Goal: Book appointment/travel/reservation

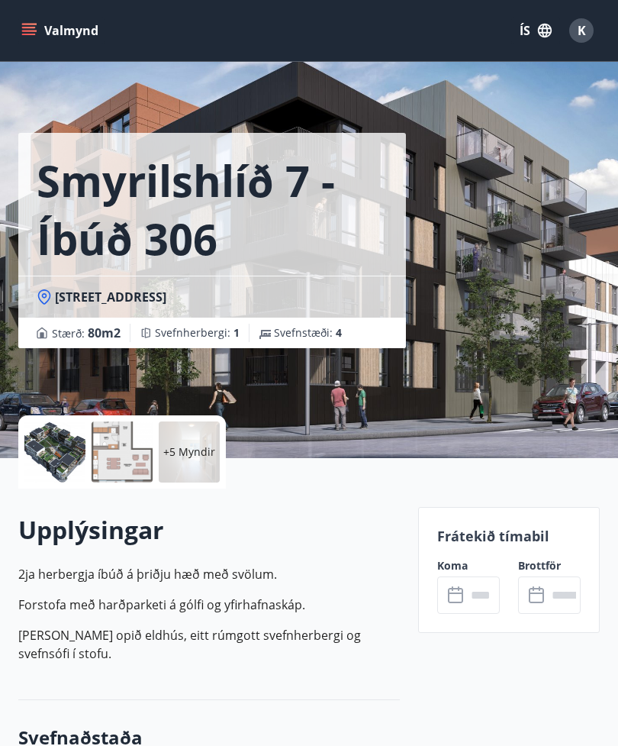
click at [27, 23] on icon "menu" at bounding box center [28, 30] width 15 height 15
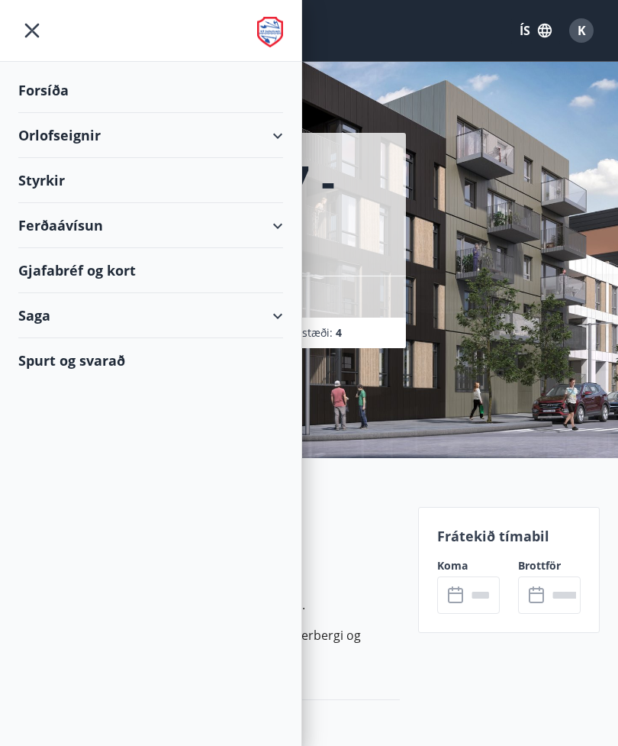
click at [53, 95] on div "Forsíða" at bounding box center [150, 90] width 265 height 45
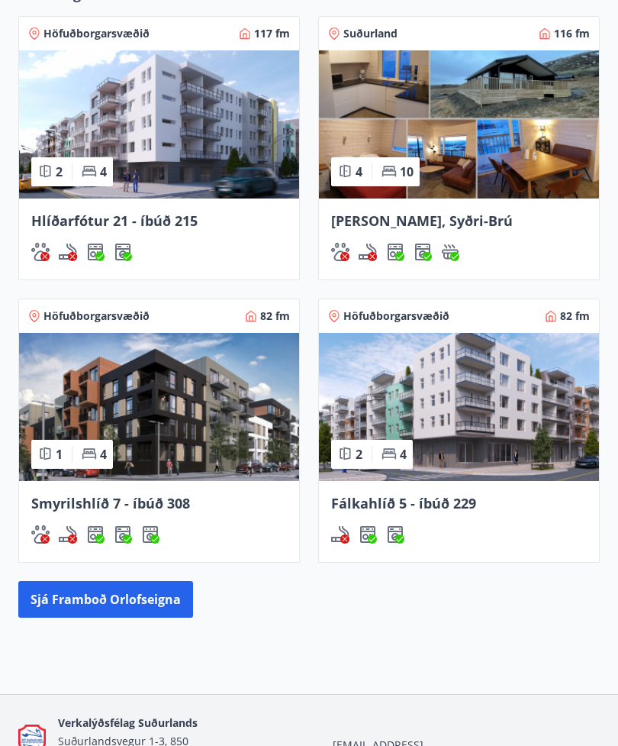
scroll to position [1506, 0]
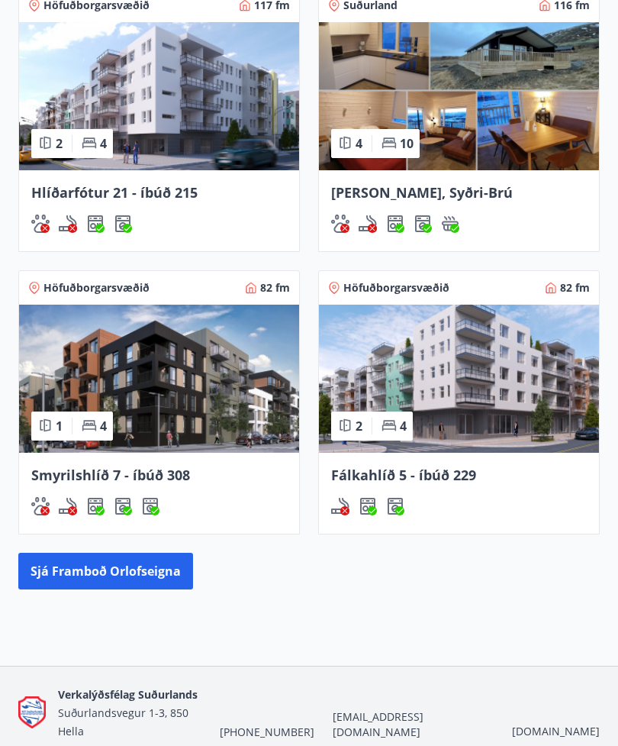
click at [398, 95] on img at bounding box center [459, 96] width 280 height 148
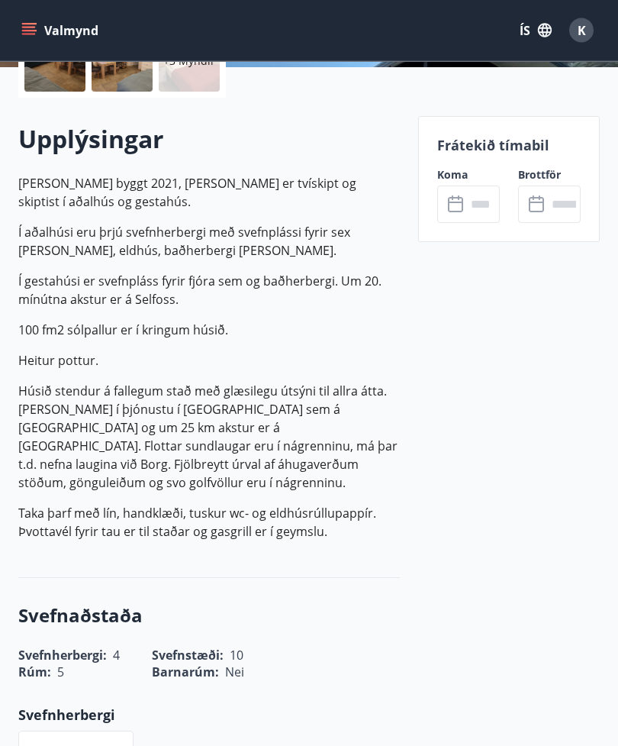
scroll to position [391, 0]
click at [462, 202] on icon at bounding box center [455, 203] width 15 height 2
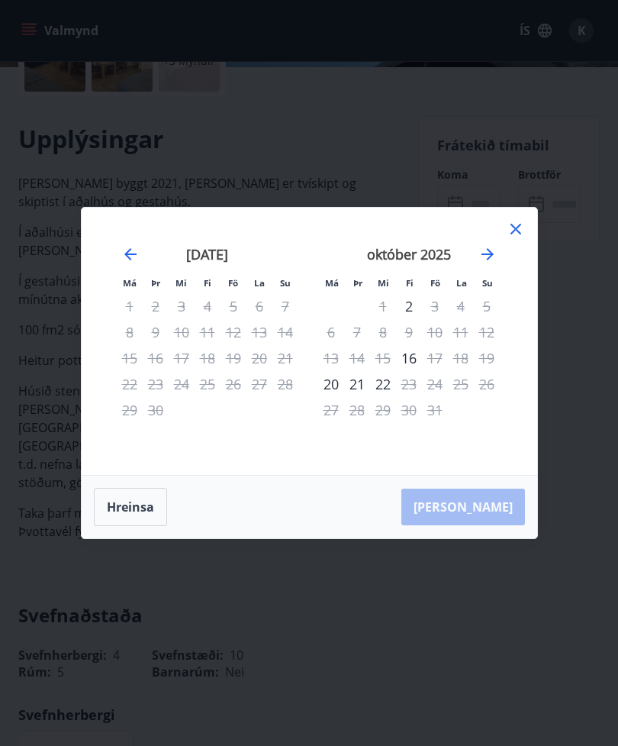
click at [489, 260] on icon "Move forward to switch to the next month." at bounding box center [488, 254] width 12 height 12
click at [123, 263] on icon "Move backward to switch to the previous month." at bounding box center [130, 254] width 18 height 18
click at [491, 263] on icon "Move forward to switch to the next month." at bounding box center [488, 254] width 18 height 18
click at [489, 263] on icon "Move forward to switch to the next month." at bounding box center [488, 254] width 18 height 18
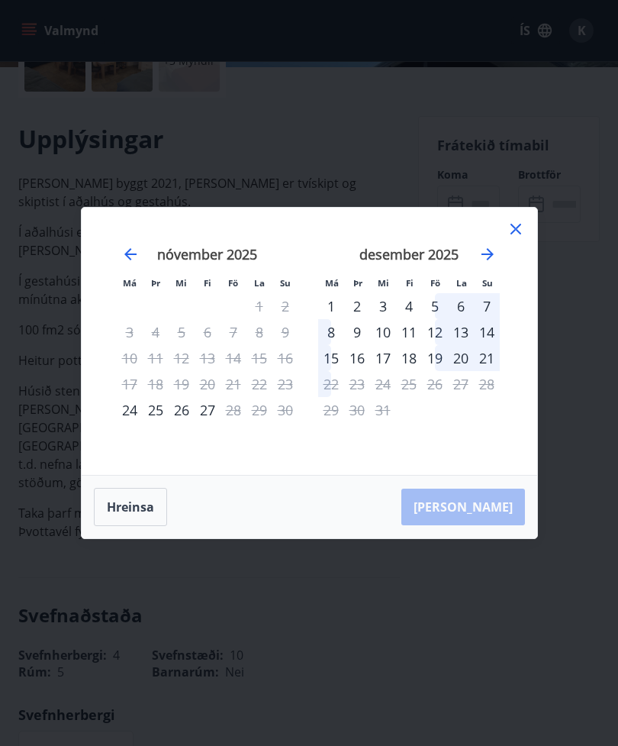
click at [380, 371] on div "17" at bounding box center [383, 358] width 26 height 26
click at [386, 371] on div "17" at bounding box center [383, 358] width 26 height 26
click at [124, 526] on button "Hreinsa" at bounding box center [130, 507] width 73 height 38
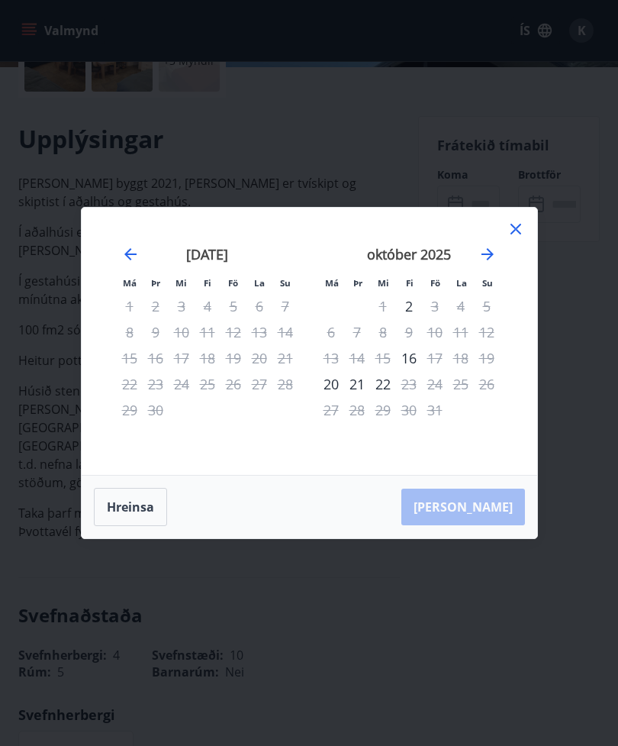
click at [489, 263] on icon "Move forward to switch to the next month." at bounding box center [488, 254] width 18 height 18
click at [494, 263] on icon "Move forward to switch to the next month." at bounding box center [488, 254] width 18 height 18
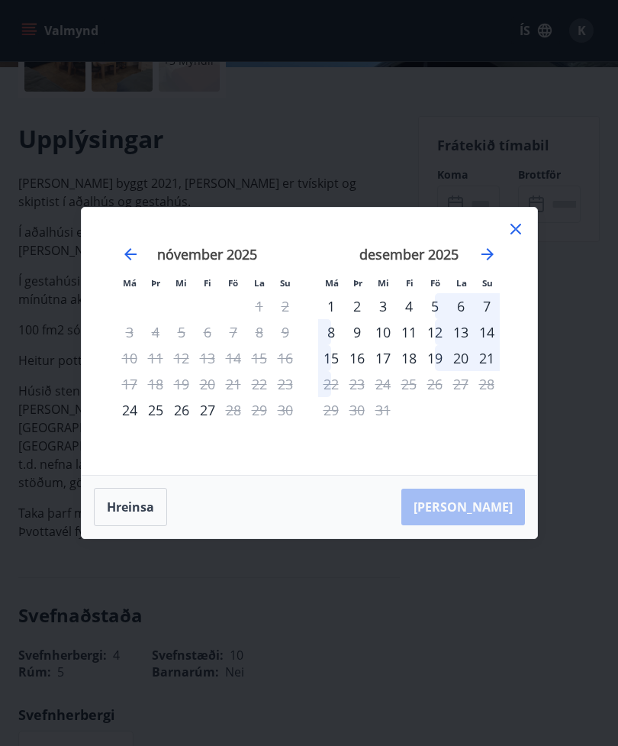
click at [392, 370] on div "17" at bounding box center [383, 358] width 26 height 26
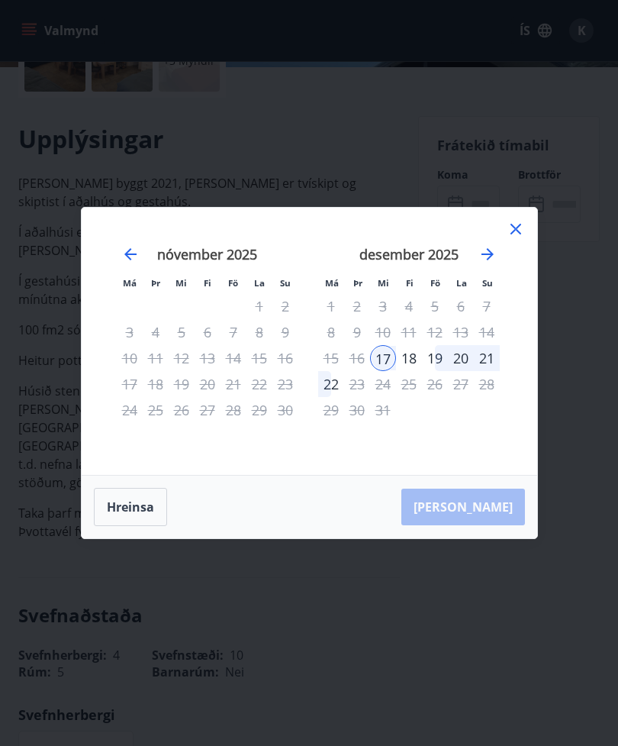
click at [479, 371] on div "21" at bounding box center [487, 358] width 26 height 26
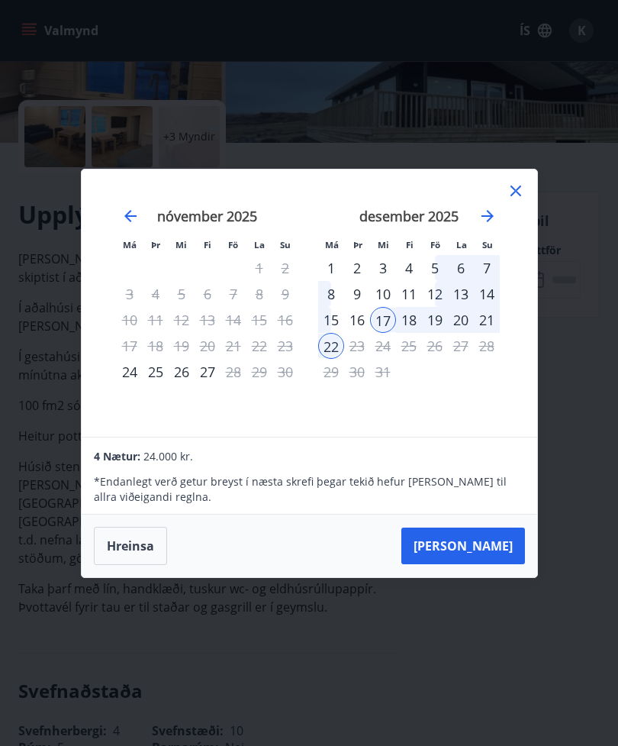
scroll to position [315, 0]
click at [406, 308] on div "18" at bounding box center [409, 320] width 26 height 26
click at [492, 318] on div "21" at bounding box center [487, 320] width 26 height 26
click at [408, 314] on div "18" at bounding box center [409, 320] width 26 height 26
click at [482, 320] on div "21" at bounding box center [487, 320] width 26 height 26
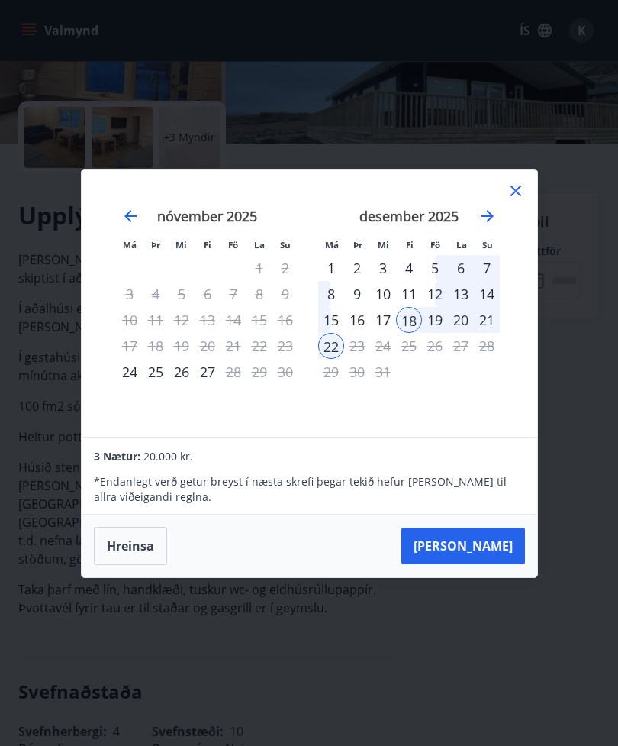
click at [490, 546] on button "Taka Frá" at bounding box center [464, 545] width 124 height 37
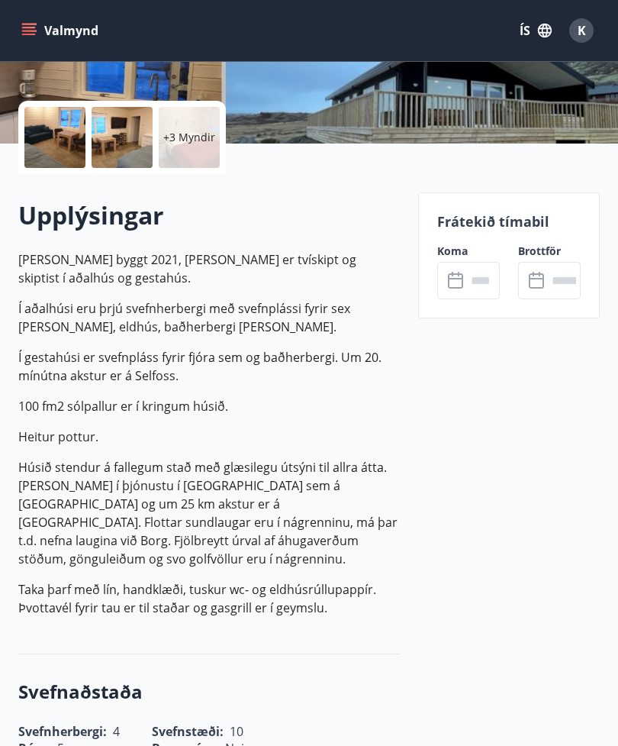
type input "******"
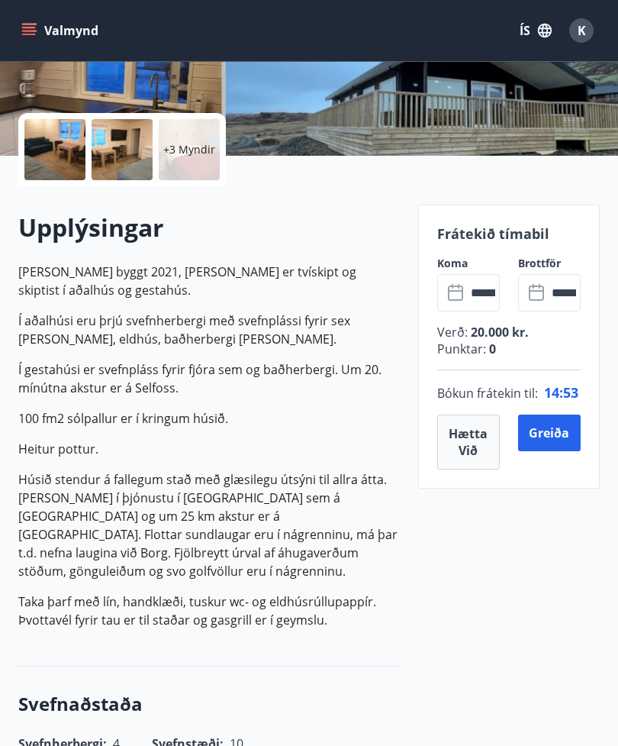
click at [547, 451] on button "Greiða" at bounding box center [549, 433] width 63 height 37
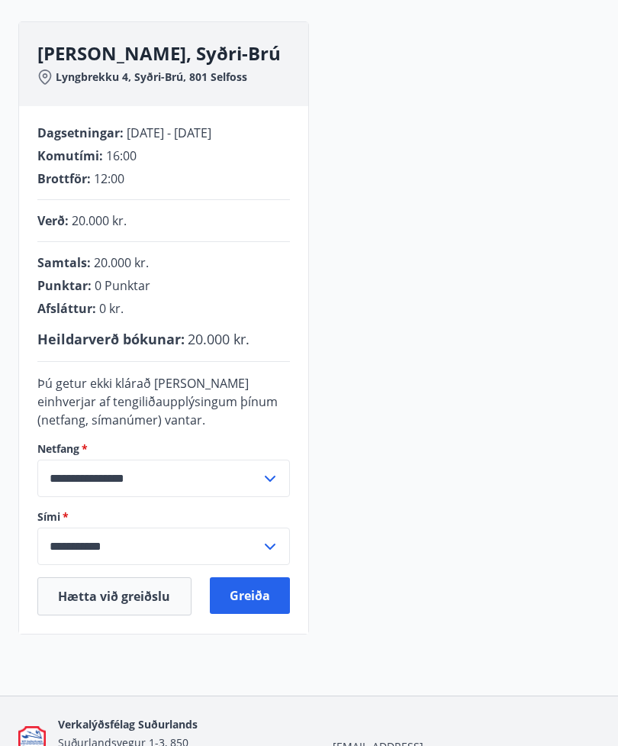
scroll to position [215, 0]
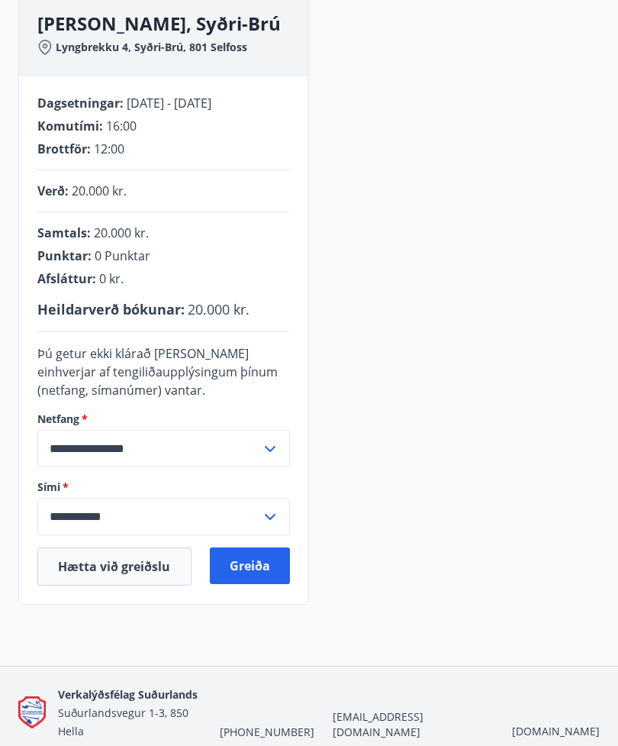
click at [265, 562] on button "Greiða" at bounding box center [250, 565] width 81 height 37
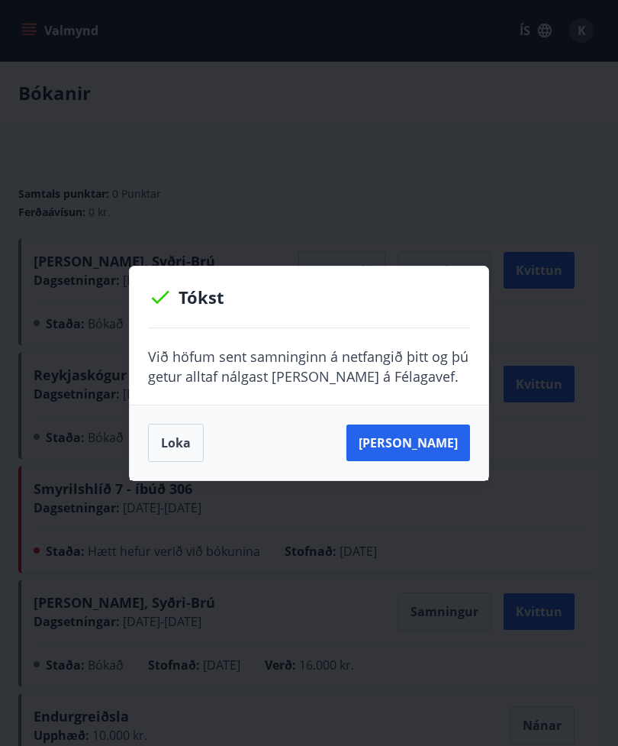
click at [438, 445] on button "Sjá samning" at bounding box center [409, 442] width 124 height 37
click at [440, 452] on button "Sjá samning" at bounding box center [409, 442] width 124 height 37
click at [439, 435] on button "Sjá samning" at bounding box center [409, 442] width 124 height 37
click at [179, 447] on button "Loka" at bounding box center [176, 443] width 56 height 38
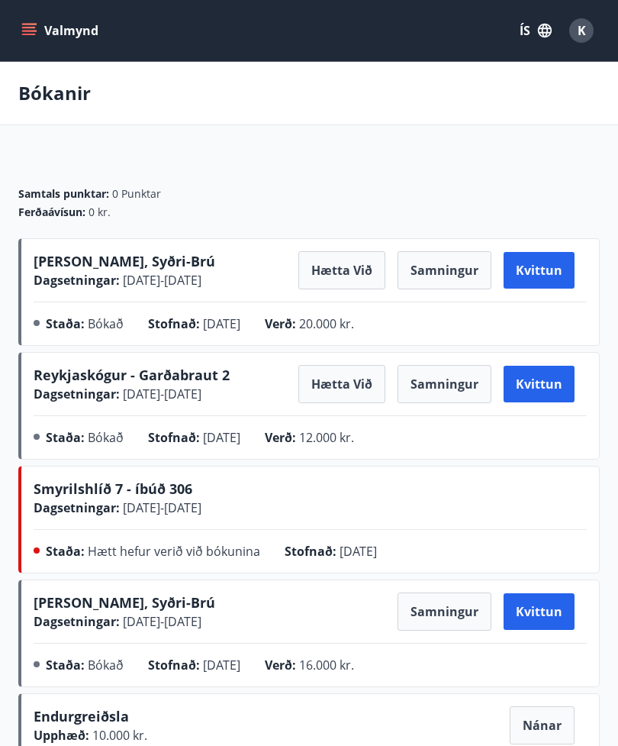
click at [32, 23] on icon "menu" at bounding box center [28, 30] width 15 height 15
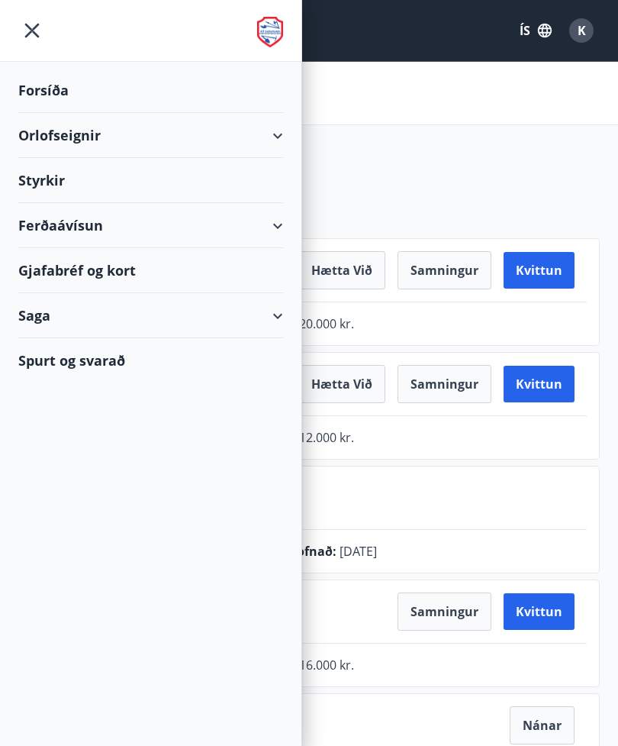
click at [40, 35] on icon "menu" at bounding box center [31, 30] width 27 height 27
